Goal: Find specific page/section: Find specific page/section

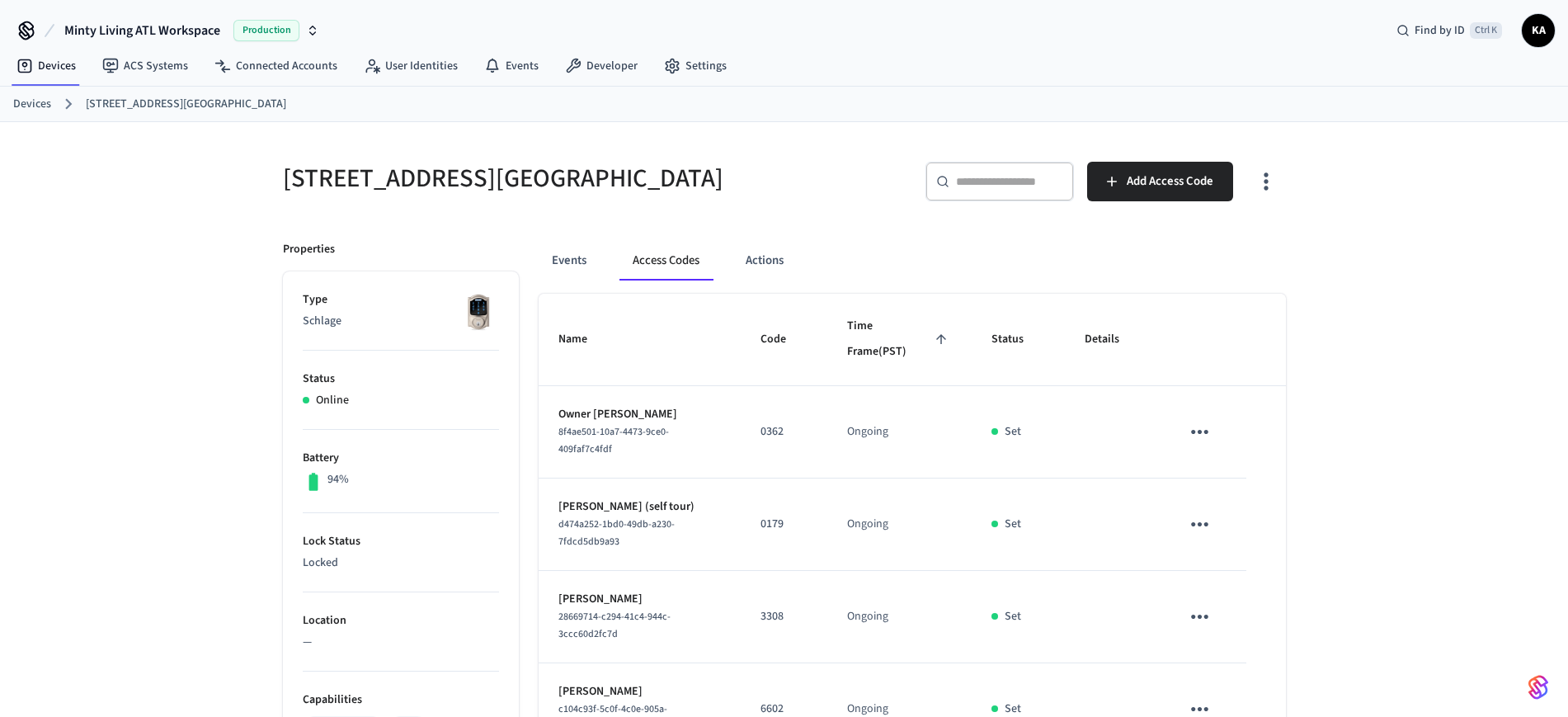
click at [12, 91] on div "Devices [STREET_ADDRESS]" at bounding box center [784, 104] width 1568 height 35
click at [16, 99] on link "Devices" at bounding box center [33, 104] width 38 height 17
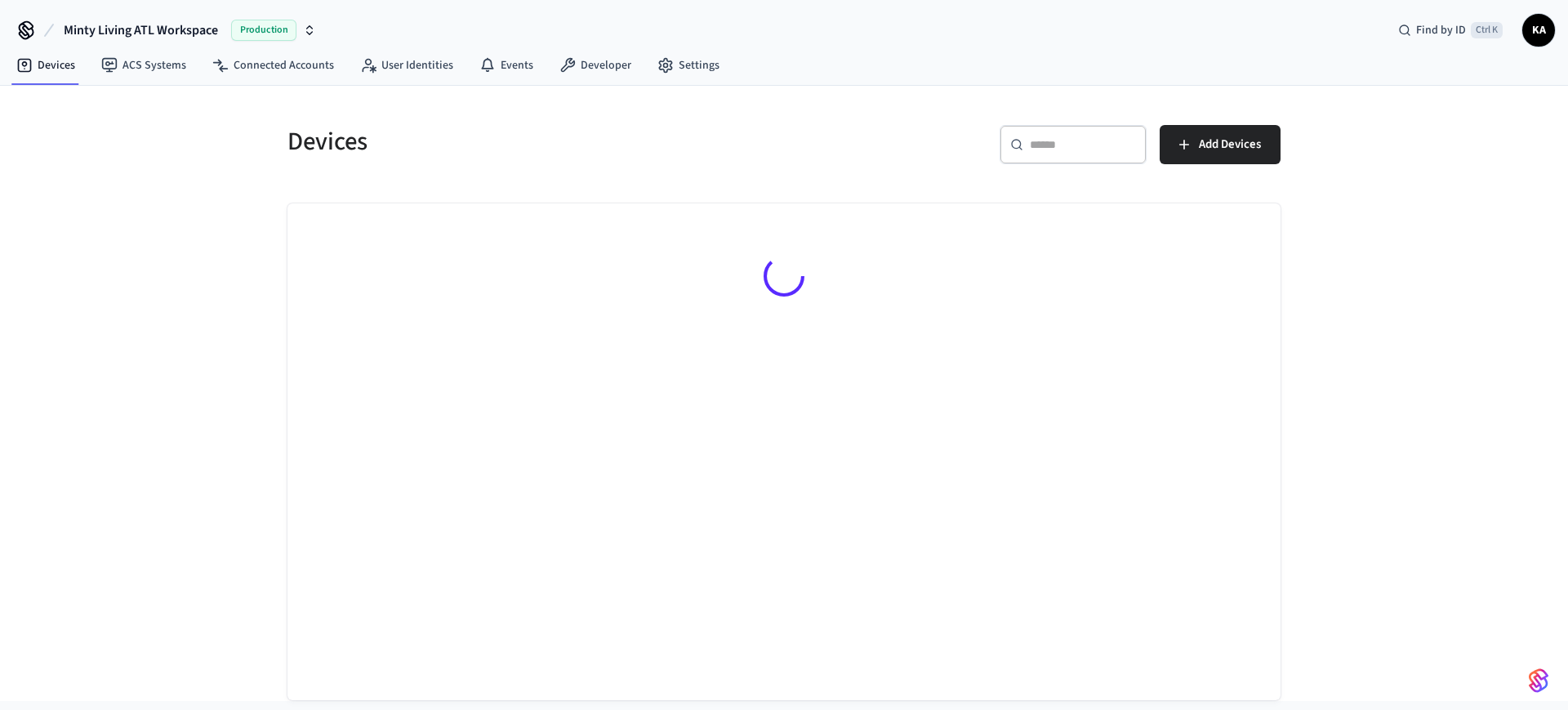
click at [1031, 125] on div "​ ​" at bounding box center [1072, 144] width 147 height 39
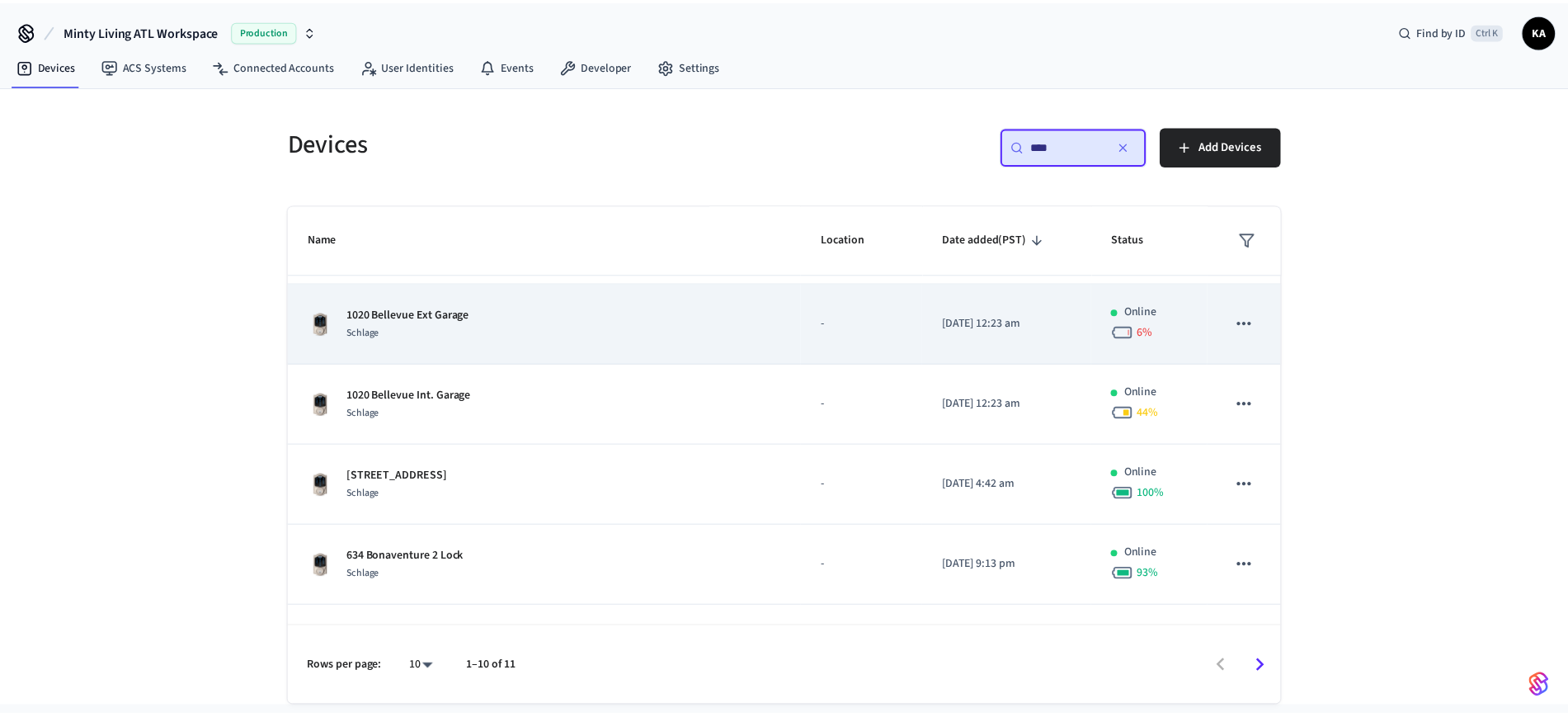
scroll to position [103, 0]
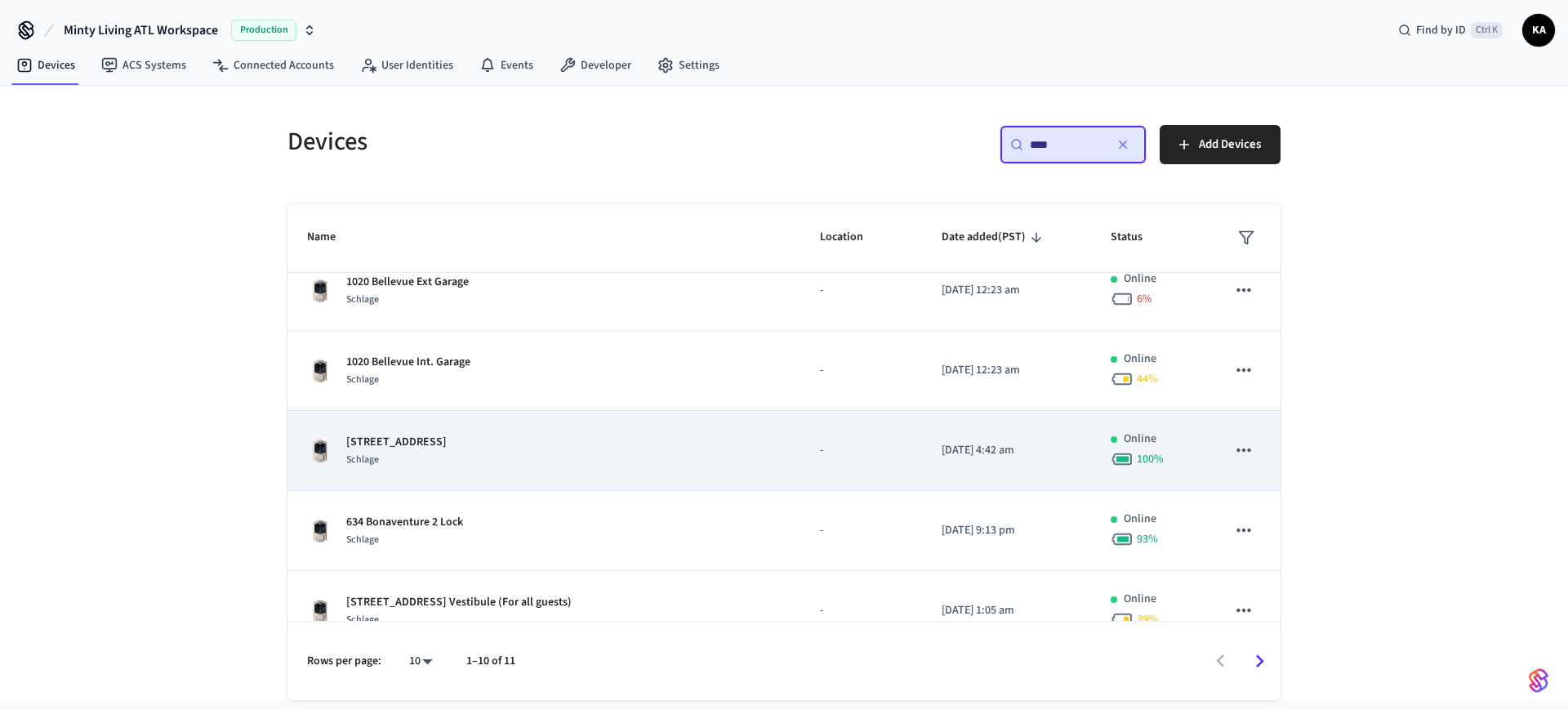
type input "****"
click at [677, 429] on td "[STREET_ADDRESS]" at bounding box center [543, 451] width 513 height 80
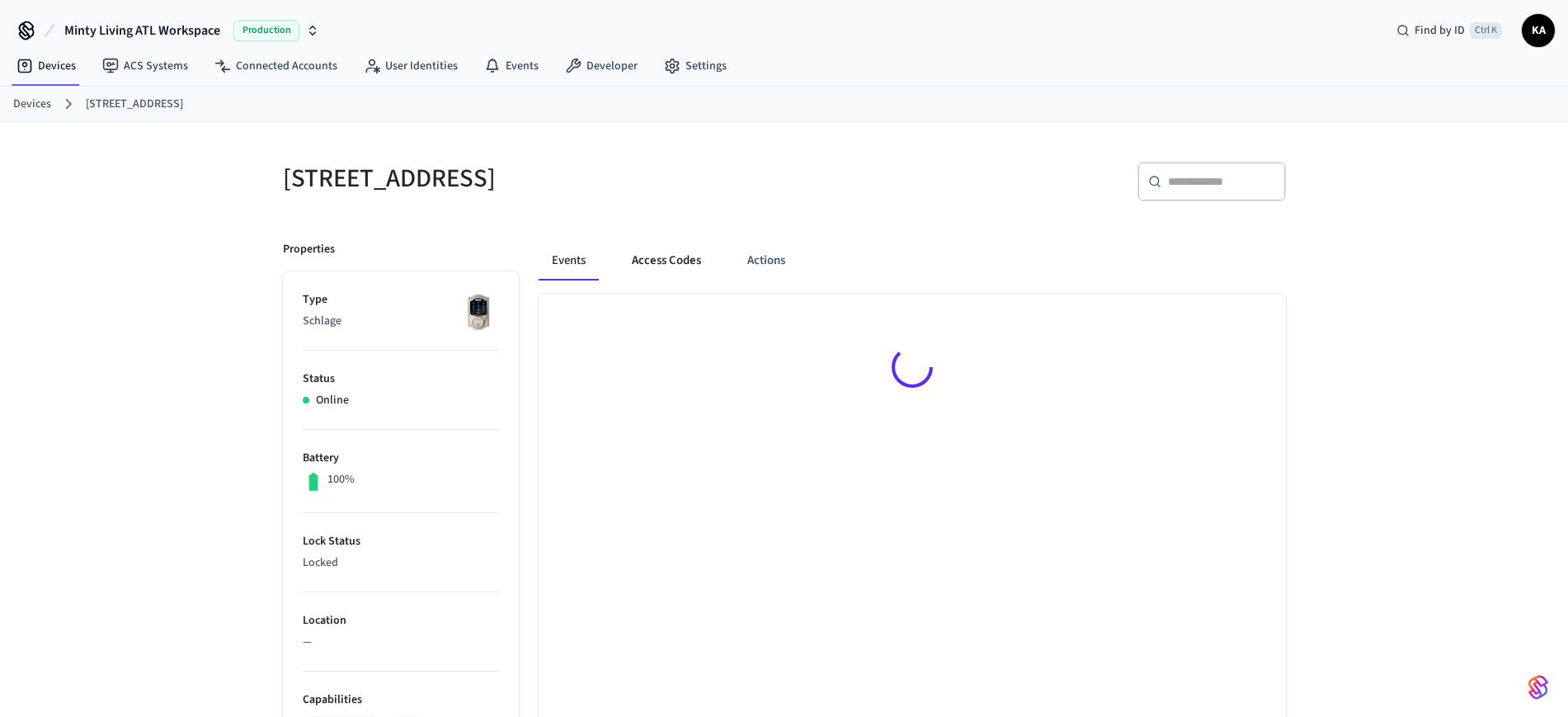
click at [650, 250] on button "Access Codes" at bounding box center [667, 260] width 96 height 39
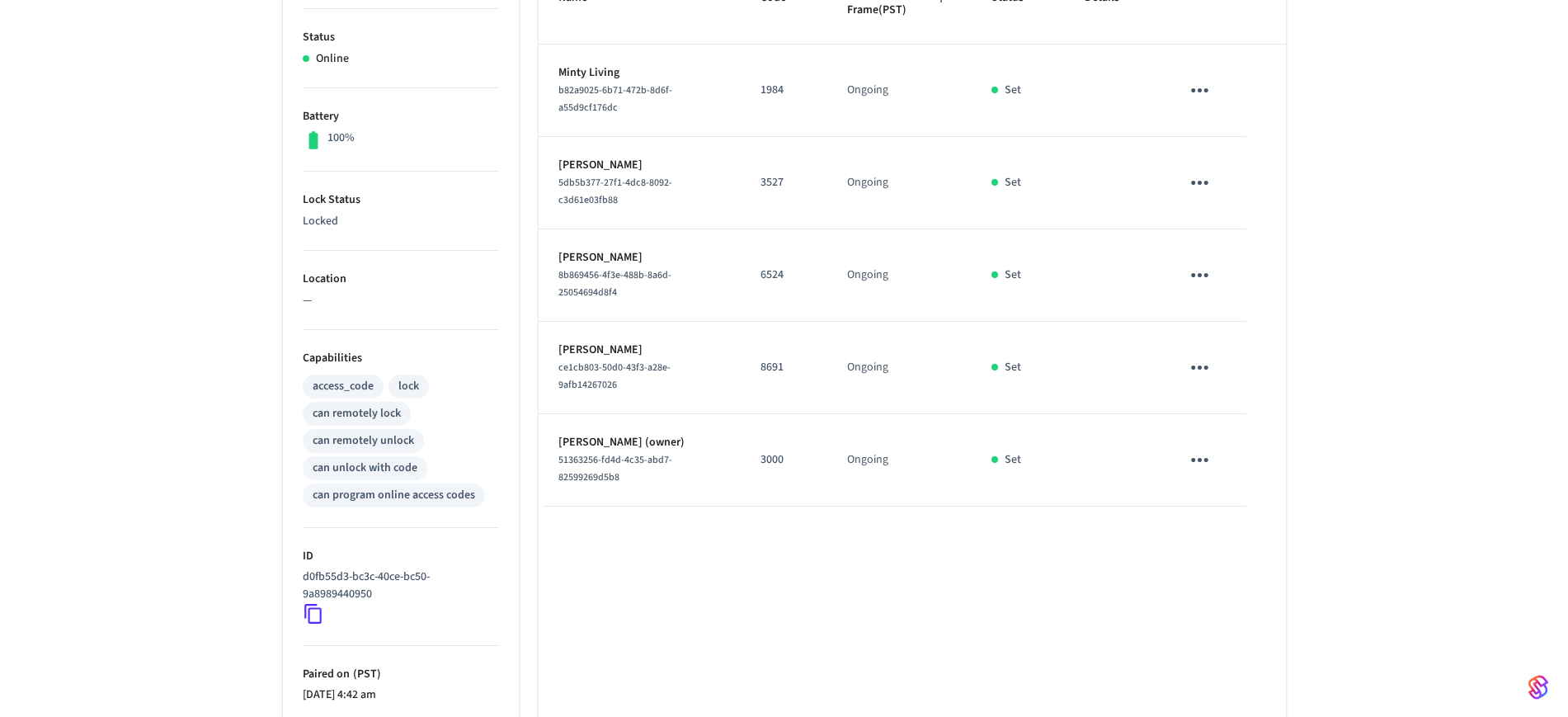
scroll to position [413, 0]
